Goal: Register for event/course

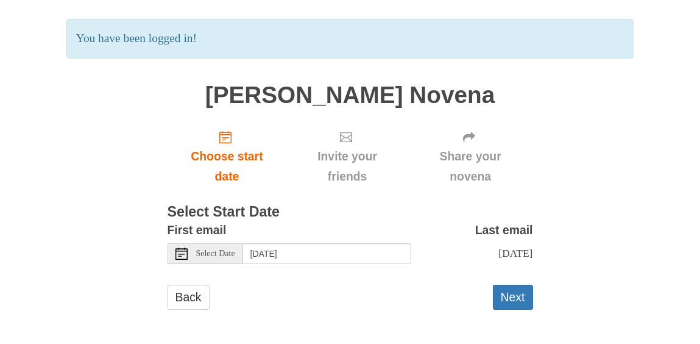
scroll to position [78, 0]
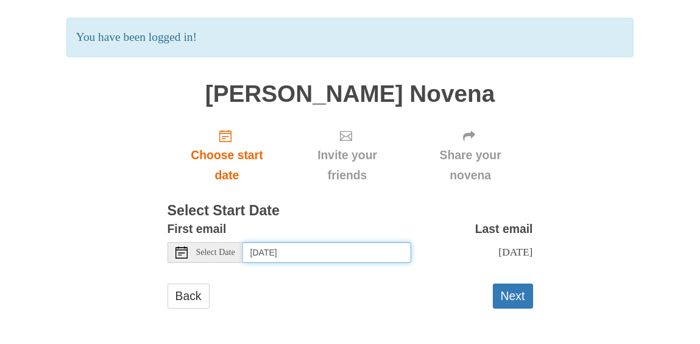
click at [366, 252] on input "[DATE]" at bounding box center [327, 252] width 168 height 21
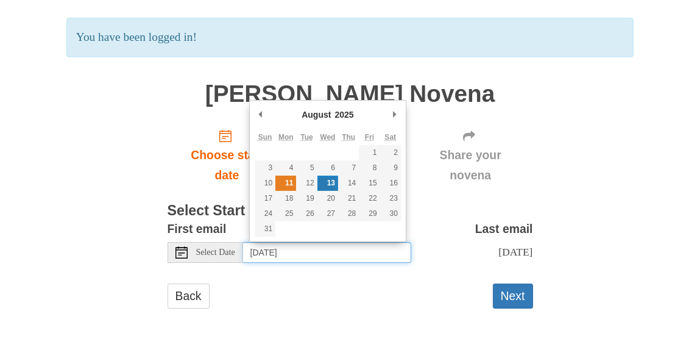
type input "Monday, August 11th"
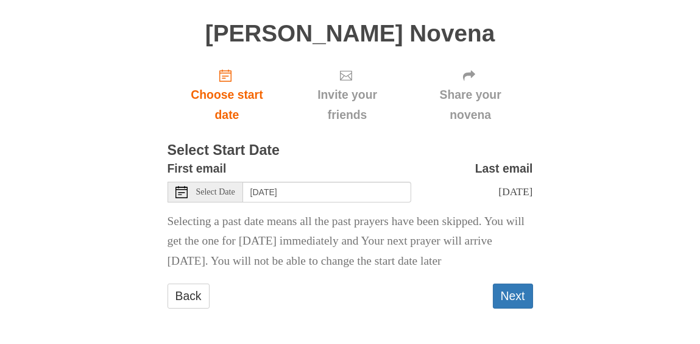
scroll to position [169, 0]
click at [511, 295] on button "Next" at bounding box center [513, 295] width 40 height 25
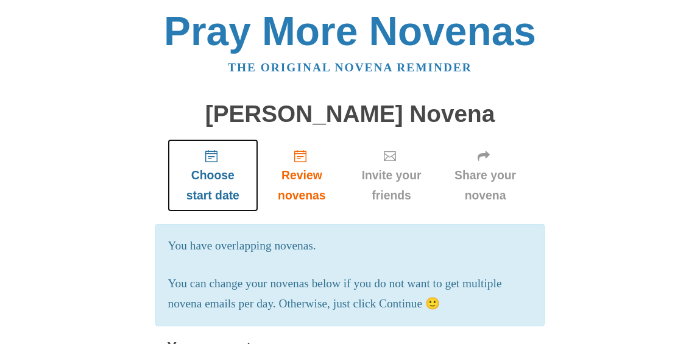
click at [218, 178] on span "Choose start date" at bounding box center [213, 185] width 67 height 40
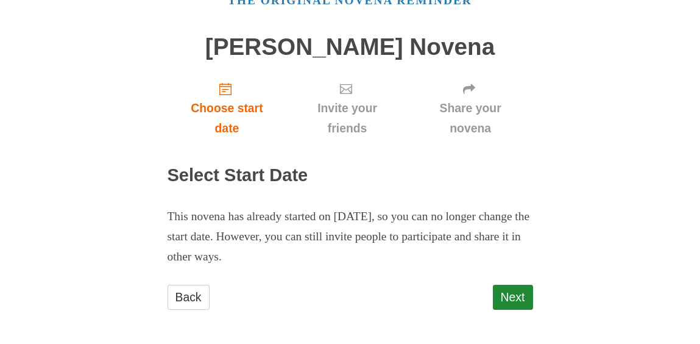
scroll to position [68, 0]
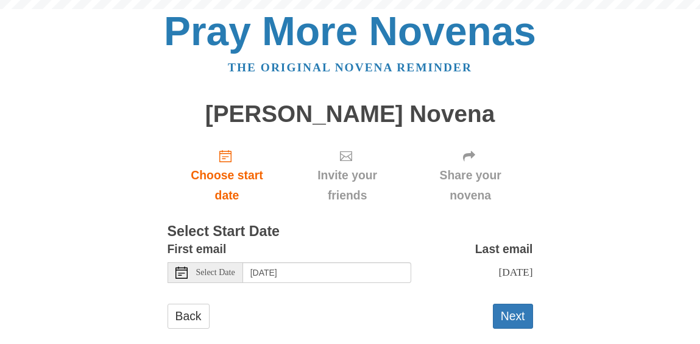
scroll to position [21, 0]
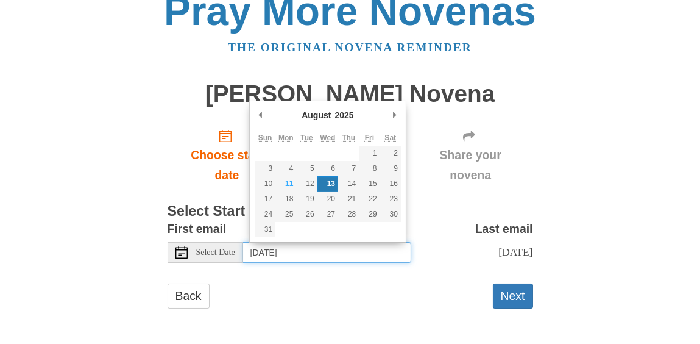
click at [354, 250] on input "[DATE]" at bounding box center [327, 252] width 168 height 21
type input "[DATE]"
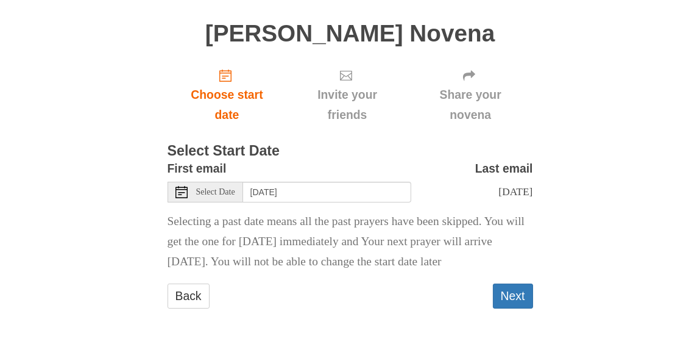
scroll to position [112, 0]
click at [515, 297] on button "Next" at bounding box center [513, 295] width 40 height 25
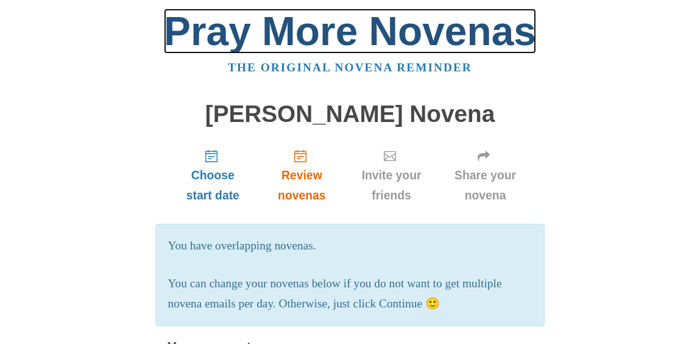
click at [299, 39] on link "Pray More Novenas" at bounding box center [350, 31] width 372 height 45
